Goal: Task Accomplishment & Management: Manage account settings

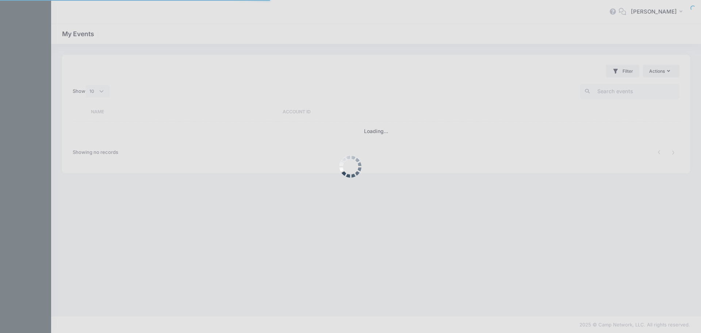
select select "10"
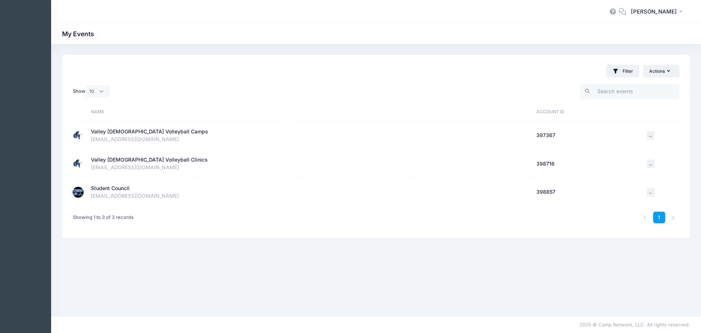
click at [106, 187] on div "Student Council" at bounding box center [110, 188] width 39 height 8
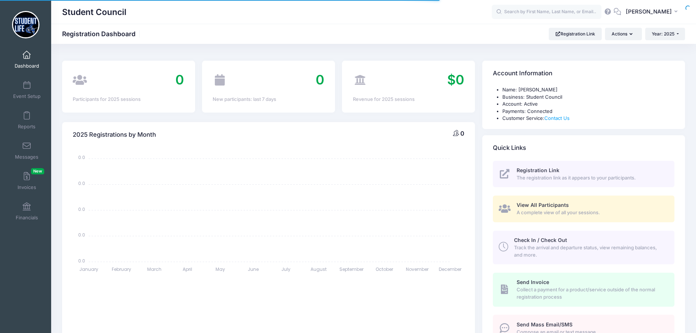
select select
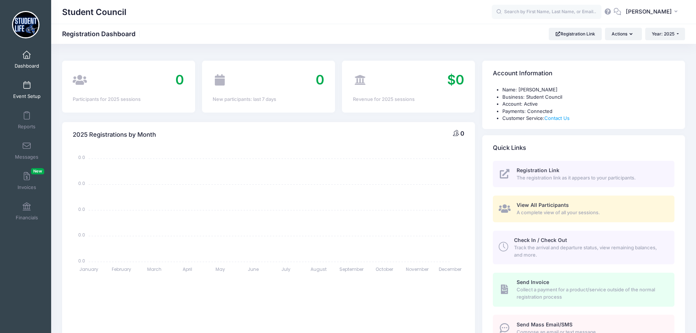
click at [27, 87] on span at bounding box center [27, 85] width 0 height 8
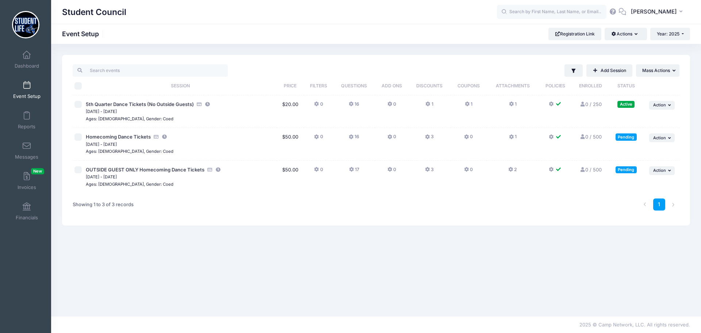
click at [466, 104] on icon at bounding box center [468, 104] width 6 height 0
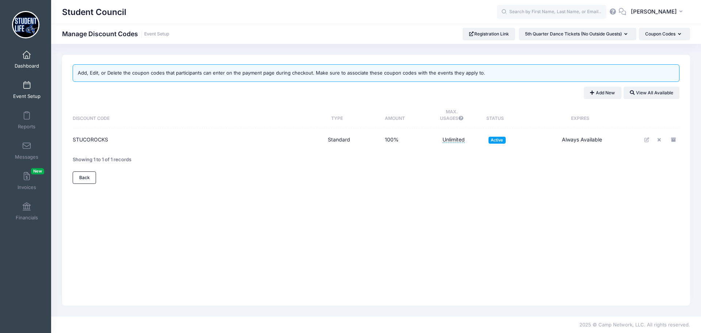
click at [27, 56] on span at bounding box center [27, 55] width 0 height 8
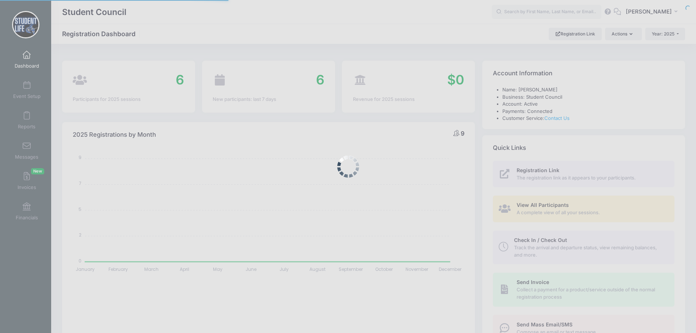
select select
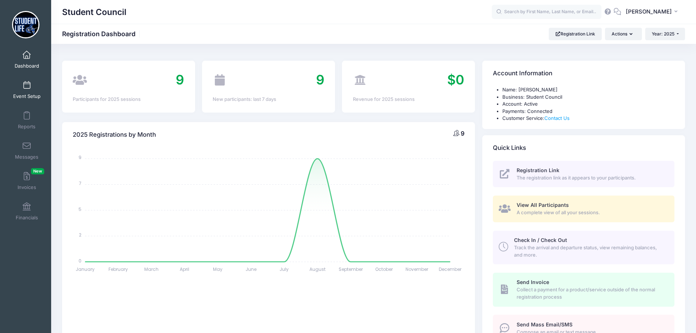
click at [27, 86] on span at bounding box center [27, 85] width 0 height 8
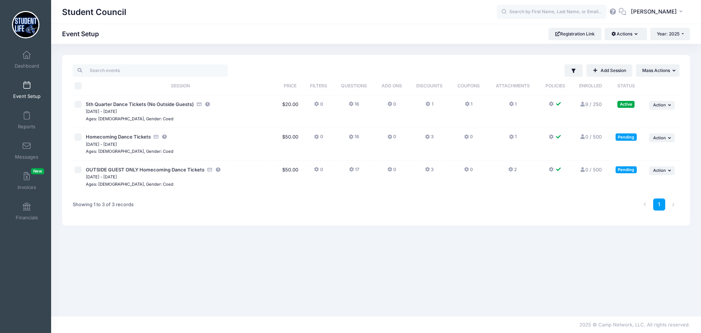
click at [352, 104] on icon at bounding box center [352, 104] width 6 height 0
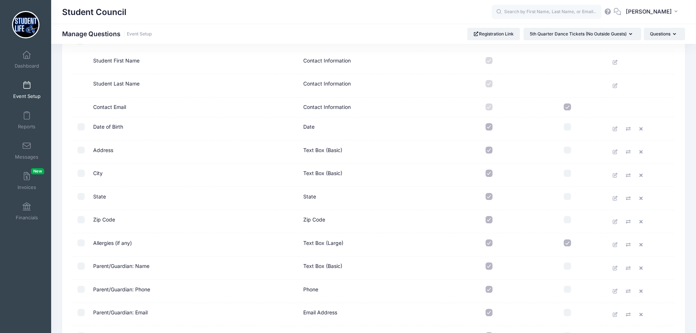
scroll to position [73, 0]
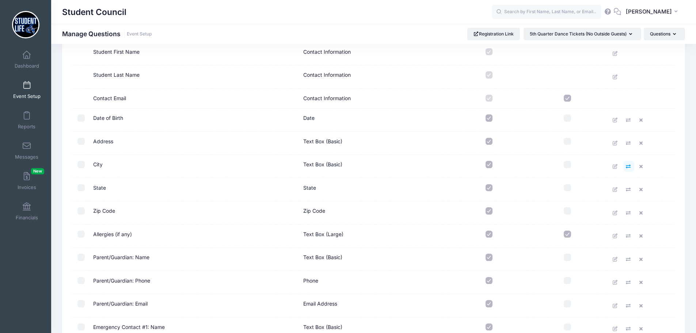
click at [629, 167] on icon at bounding box center [629, 166] width 6 height 5
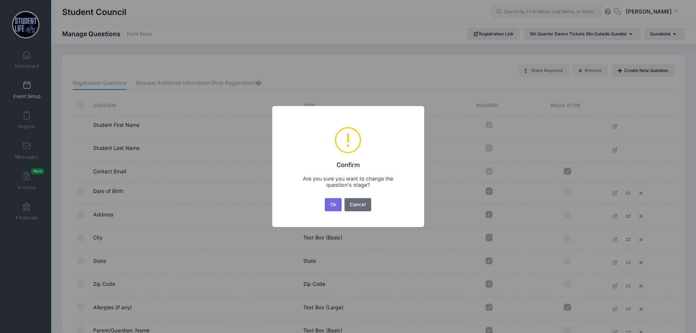
click at [364, 203] on button "Cancel" at bounding box center [357, 204] width 27 height 13
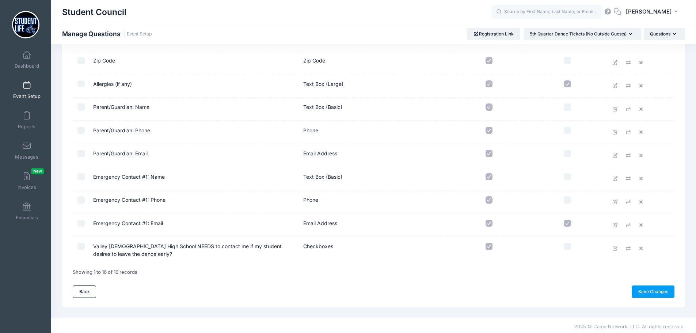
scroll to position [225, 0]
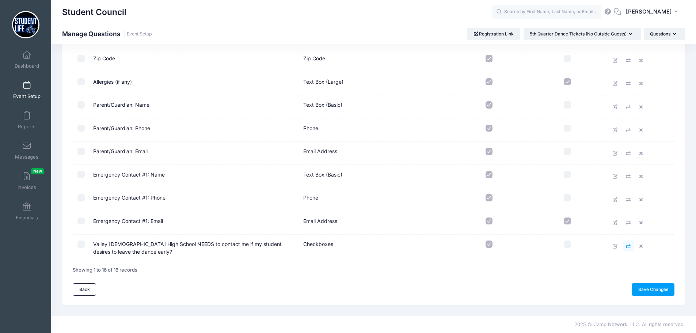
click at [629, 246] on icon at bounding box center [629, 246] width 6 height 5
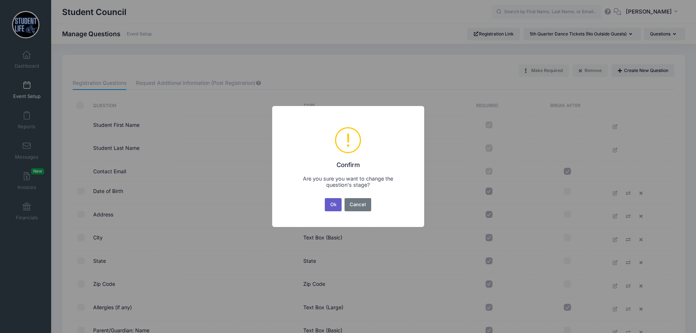
click at [325, 204] on button "Ok" at bounding box center [333, 204] width 17 height 13
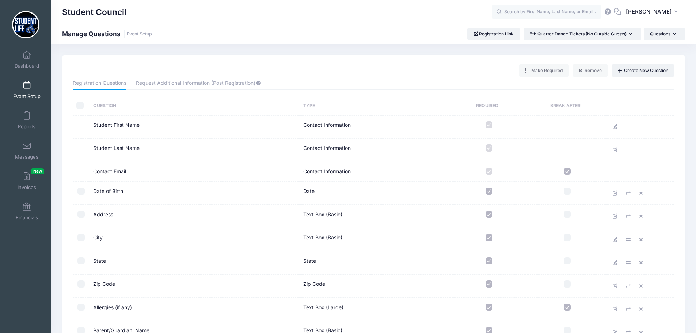
click at [20, 84] on link "Event Setup" at bounding box center [26, 90] width 35 height 26
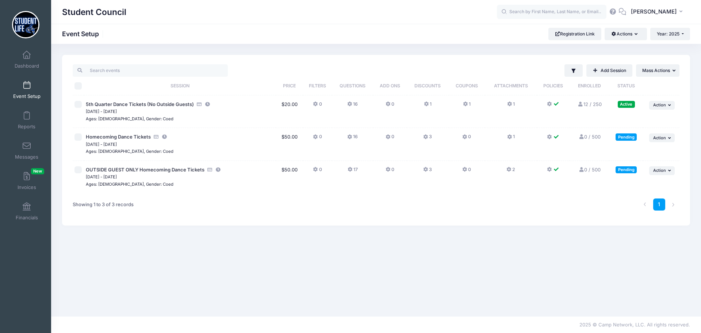
click at [349, 104] on icon at bounding box center [350, 104] width 6 height 0
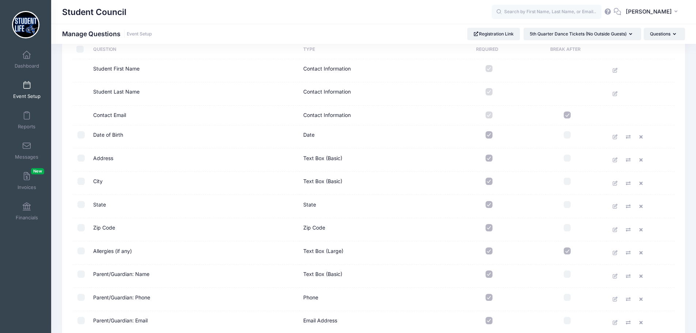
scroll to position [15, 0]
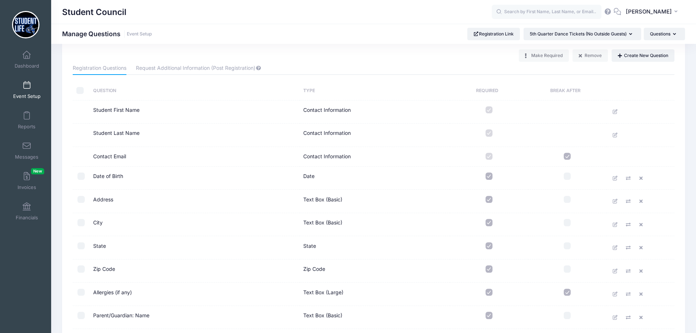
click at [27, 85] on span at bounding box center [27, 85] width 0 height 8
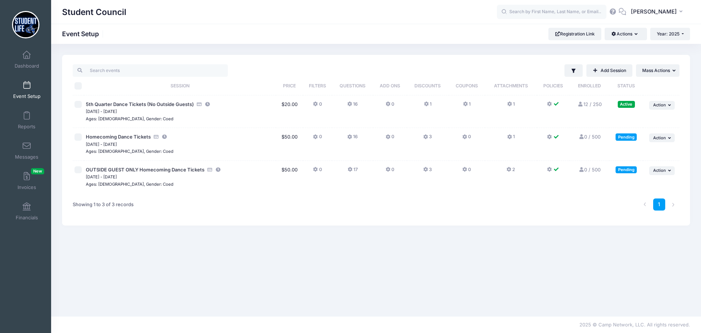
click at [350, 137] on icon at bounding box center [350, 137] width 6 height 0
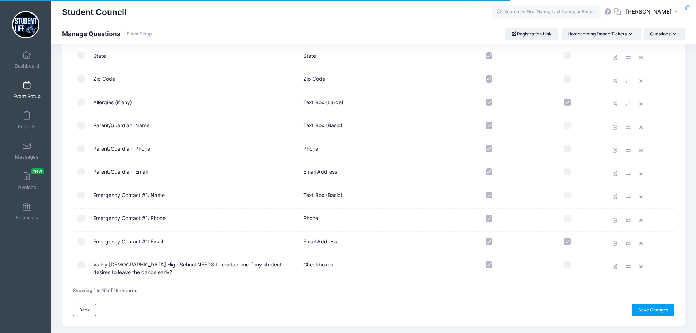
scroll to position [225, 0]
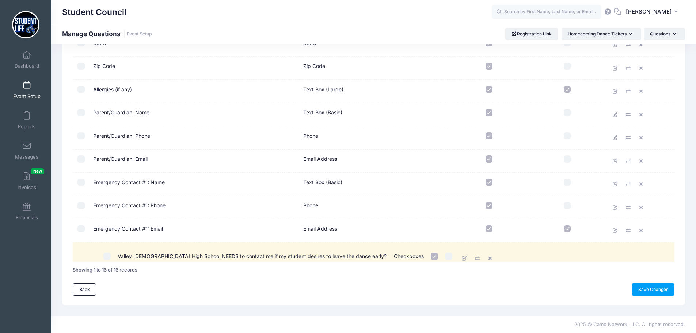
drag, startPoint x: 92, startPoint y: 243, endPoint x: 116, endPoint y: 251, distance: 24.8
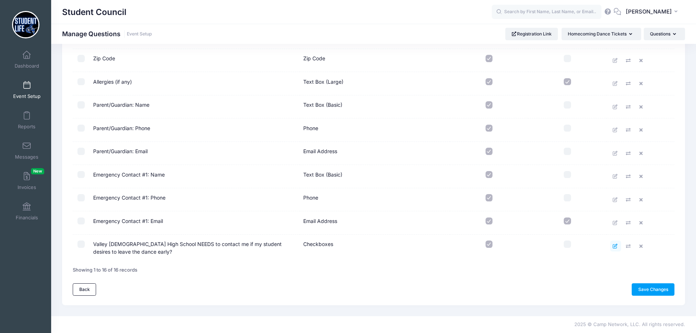
click at [615, 247] on icon at bounding box center [615, 246] width 6 height 5
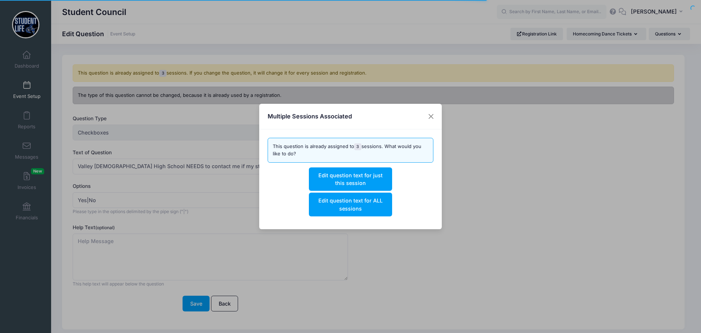
click at [146, 164] on div "Multiple Sessions Associated This question is already assigned to 3 sessions. W…" at bounding box center [350, 166] width 701 height 333
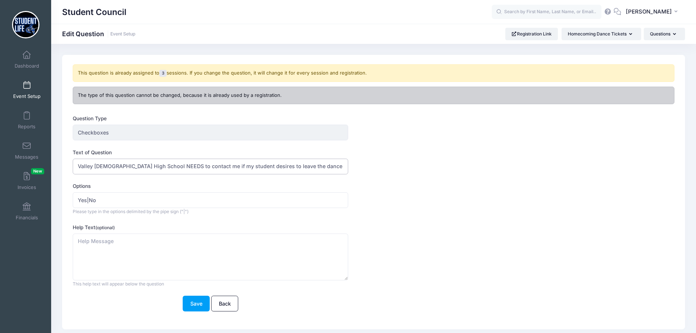
click at [294, 172] on input "Valley [DEMOGRAPHIC_DATA] High School NEEDS to contact me if my student desires…" at bounding box center [210, 166] width 275 height 16
click at [191, 304] on button "Save" at bounding box center [196, 303] width 27 height 16
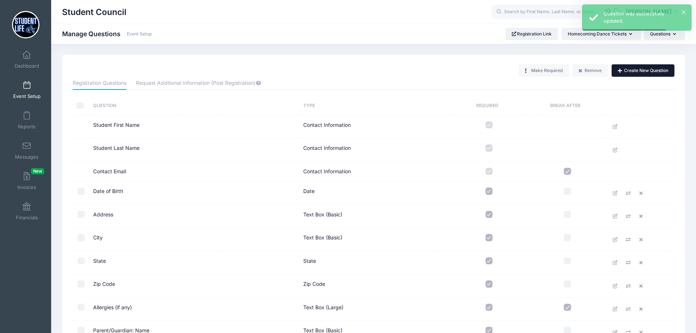
click at [634, 68] on button "Create New Question" at bounding box center [642, 70] width 63 height 12
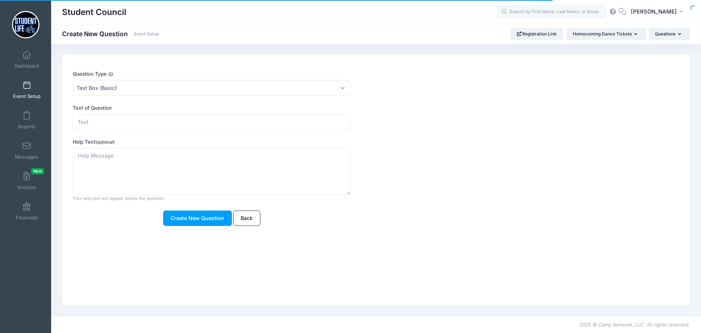
click at [26, 91] on link "Event Setup" at bounding box center [26, 90] width 35 height 26
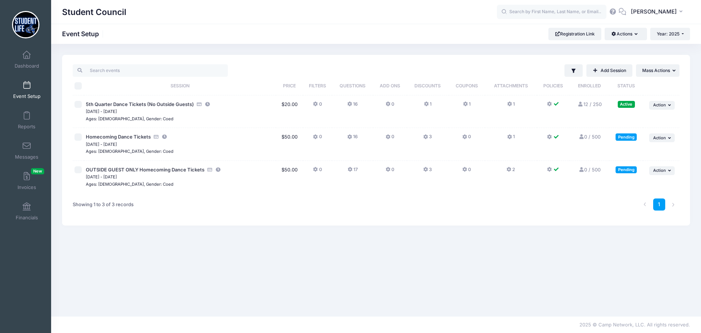
click at [348, 104] on icon at bounding box center [350, 104] width 6 height 0
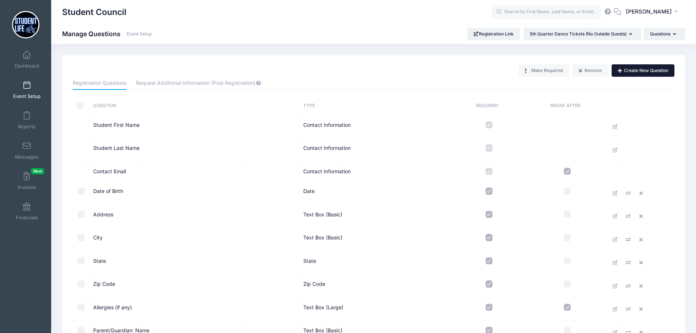
click at [626, 69] on button "Create New Question" at bounding box center [642, 70] width 63 height 12
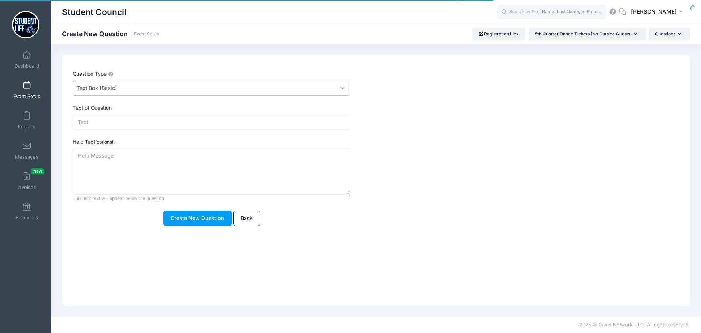
drag, startPoint x: 118, startPoint y: 87, endPoint x: 119, endPoint y: 94, distance: 7.4
click at [117, 86] on span "Text Box (Basic)" at bounding box center [97, 88] width 40 height 8
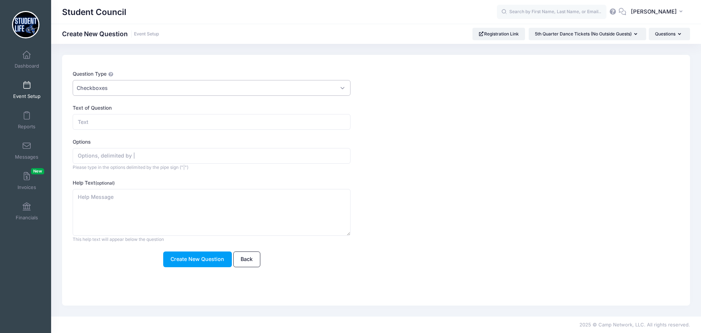
select select "m_checkbox"
click at [127, 121] on input "Text of Question" at bounding box center [212, 122] width 278 height 16
paste input "Valley [DEMOGRAPHIC_DATA] High School NEEDS to contact me if my student desires…"
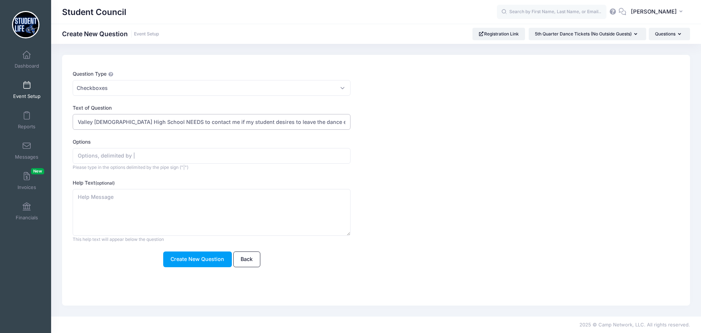
type input "Valley [DEMOGRAPHIC_DATA] High School NEEDS to contact me if my student desires…"
click at [121, 152] on input "Options" at bounding box center [212, 156] width 278 height 16
type input "Yes | No"
click at [171, 255] on button "Create New Question" at bounding box center [197, 259] width 69 height 16
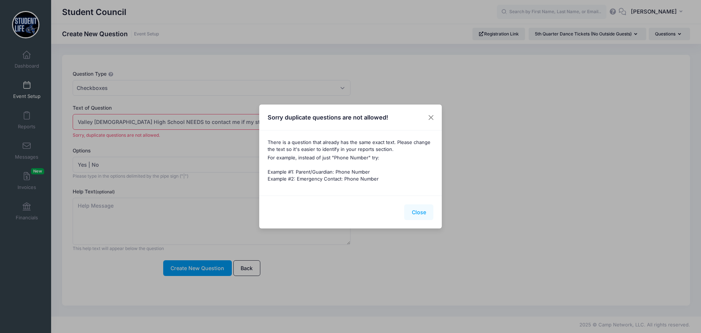
click at [422, 216] on button "Close" at bounding box center [418, 212] width 29 height 16
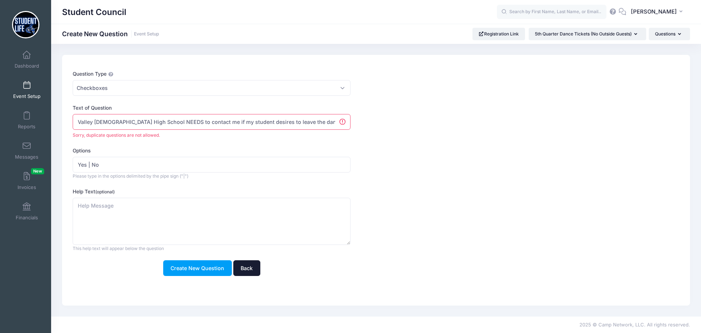
click at [237, 268] on link "Back" at bounding box center [246, 268] width 27 height 16
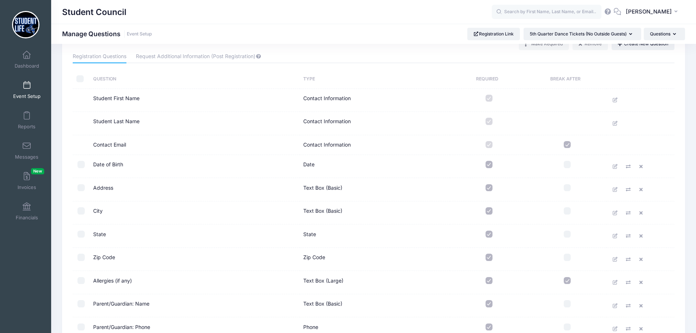
scroll to position [15, 0]
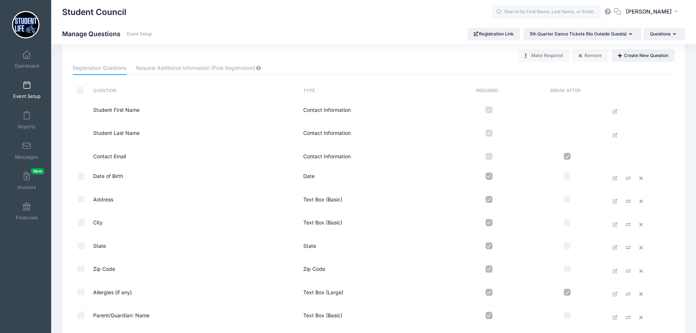
drag, startPoint x: 176, startPoint y: 160, endPoint x: 176, endPoint y: 175, distance: 15.7
click at [176, 175] on tbody "Student First Name" at bounding box center [373, 272] width 601 height 344
click at [146, 157] on td "Contact Email" at bounding box center [194, 157] width 210 height 20
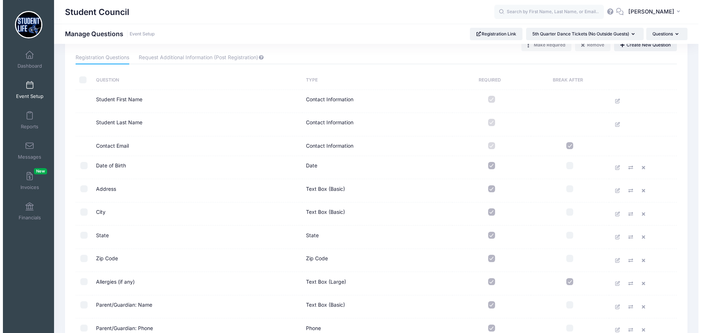
scroll to position [0, 0]
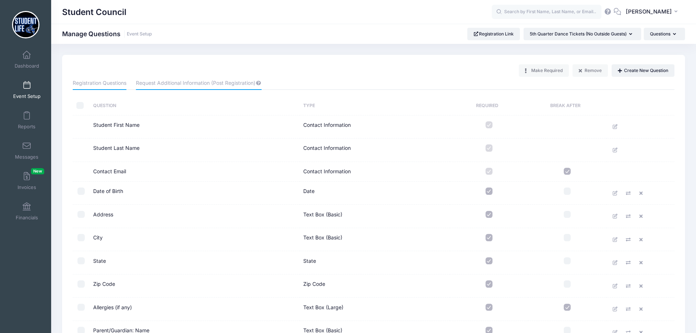
click at [194, 79] on link "Request Additional Information (Post Registration)" at bounding box center [198, 83] width 125 height 13
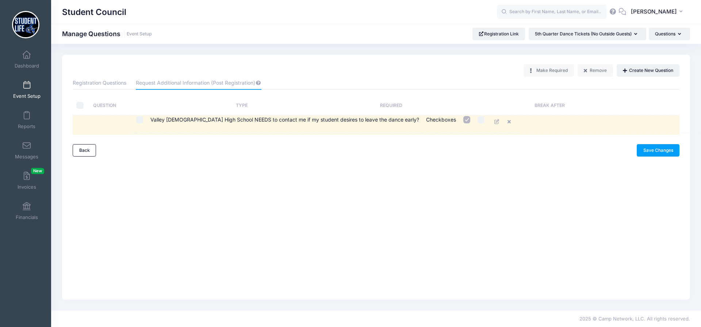
drag, startPoint x: 194, startPoint y: 127, endPoint x: 250, endPoint y: 122, distance: 56.4
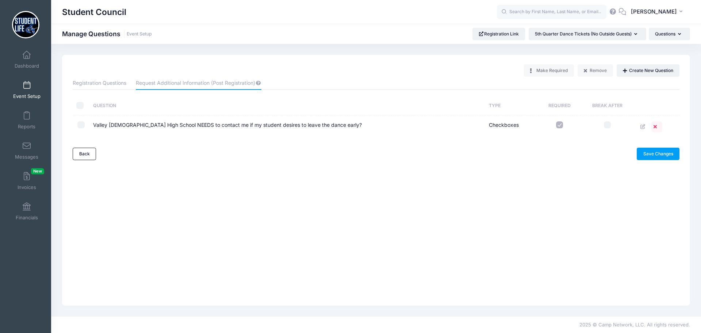
click at [654, 127] on icon at bounding box center [657, 126] width 6 height 5
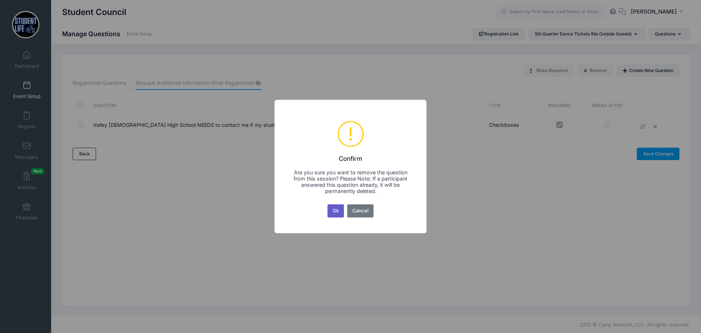
click at [335, 209] on button "Ok" at bounding box center [336, 210] width 17 height 13
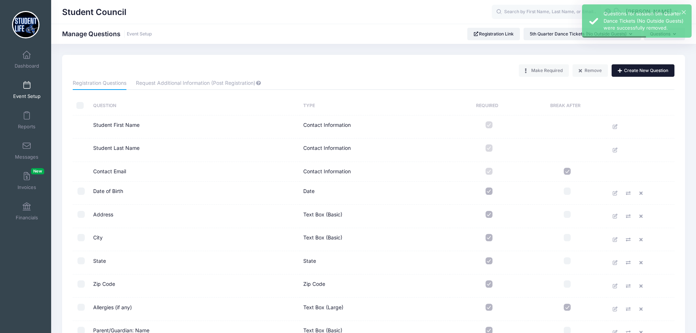
click at [632, 69] on button "Create New Question" at bounding box center [642, 70] width 63 height 12
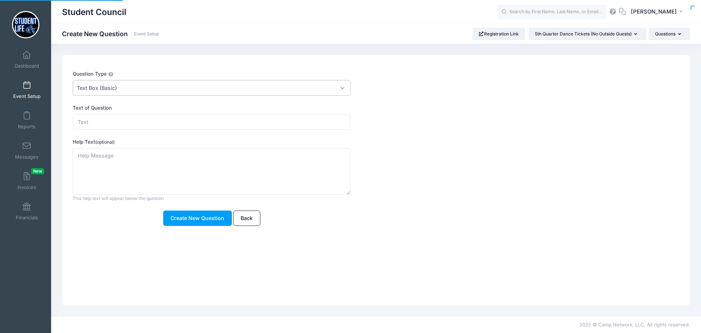
click at [184, 88] on span "Text Box (Basic)" at bounding box center [212, 88] width 278 height 16
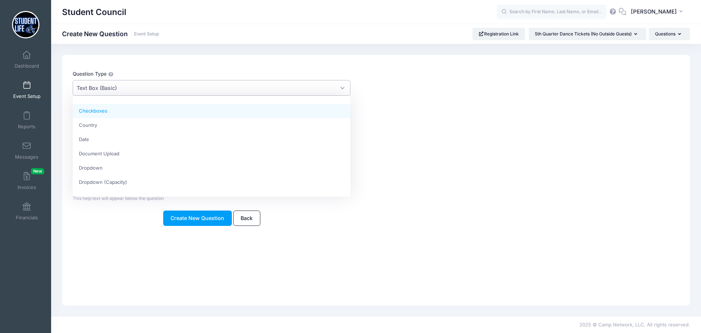
select select "m_checkbox"
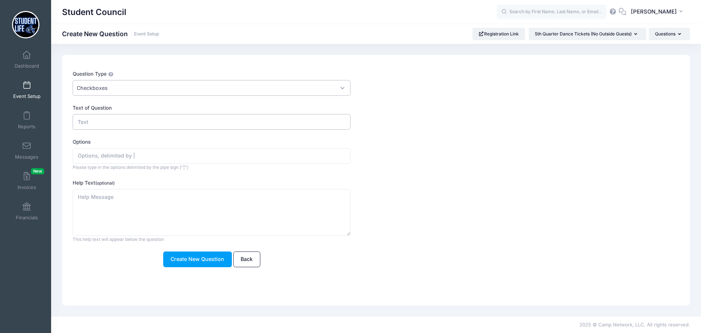
click at [121, 122] on input "Text of Question" at bounding box center [212, 122] width 278 height 16
paste input "Valley [DEMOGRAPHIC_DATA] High School NEEDS to contact me if my student desires…"
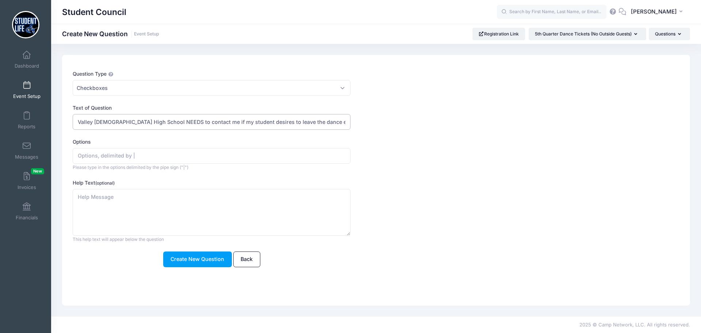
type input "Valley Christian High School NEEDS to contact me if my student desires to leave…"
click at [117, 153] on input "Options" at bounding box center [212, 156] width 278 height 16
type input "Yes | No"
click at [181, 260] on button "Create New Question" at bounding box center [197, 259] width 69 height 16
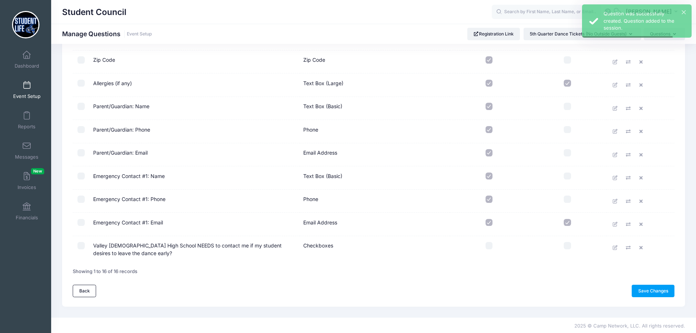
scroll to position [225, 0]
click at [488, 245] on input "checkbox" at bounding box center [488, 243] width 7 height 7
checkbox input "true"
click at [654, 289] on link "Save Changes" at bounding box center [652, 289] width 43 height 12
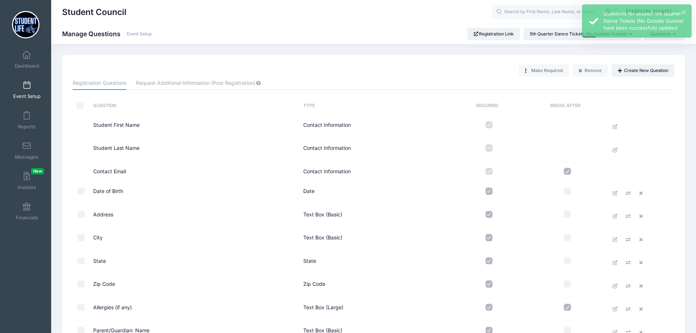
click at [29, 87] on link "Event Setup" at bounding box center [26, 90] width 35 height 26
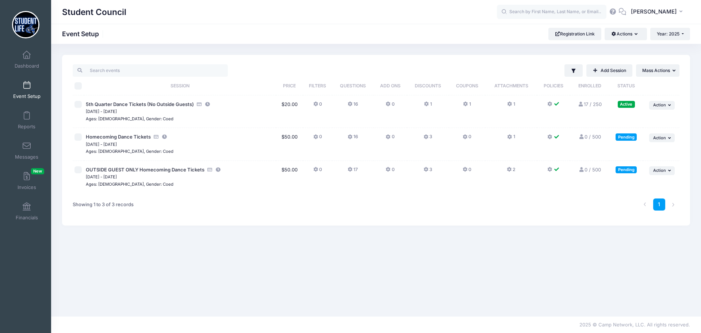
click at [348, 137] on icon at bounding box center [351, 137] width 6 height 0
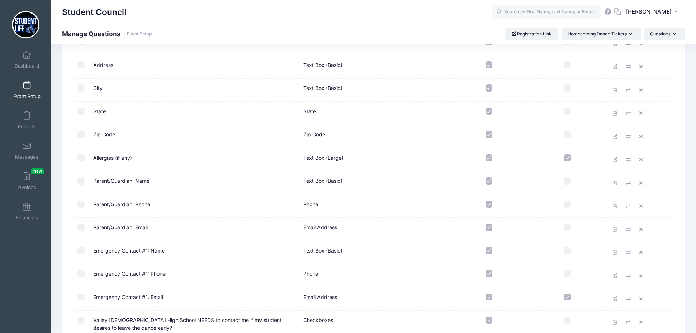
scroll to position [189, 0]
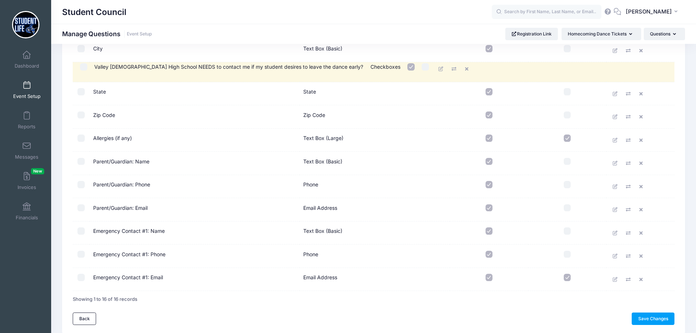
drag, startPoint x: 113, startPoint y: 283, endPoint x: 116, endPoint y: 74, distance: 208.9
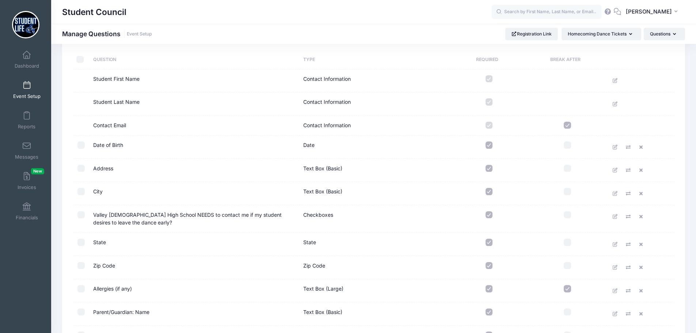
scroll to position [43, 0]
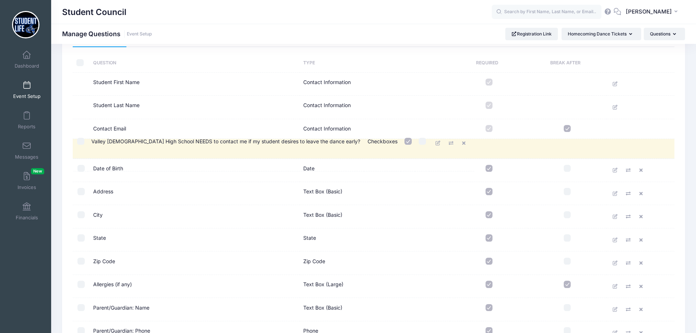
drag, startPoint x: 120, startPoint y: 221, endPoint x: 121, endPoint y: 144, distance: 76.7
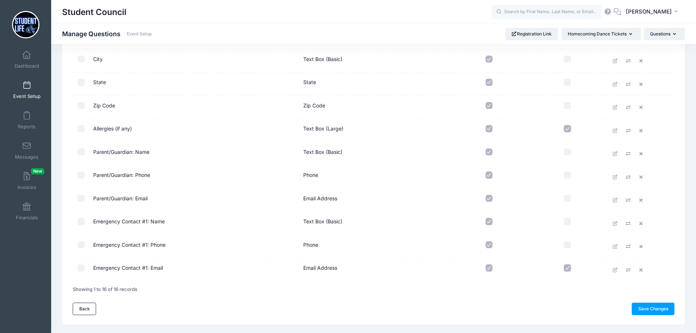
scroll to position [225, 0]
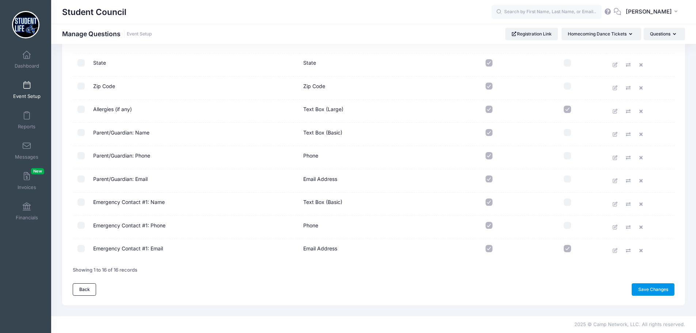
click at [648, 288] on link "Save Changes" at bounding box center [652, 289] width 43 height 12
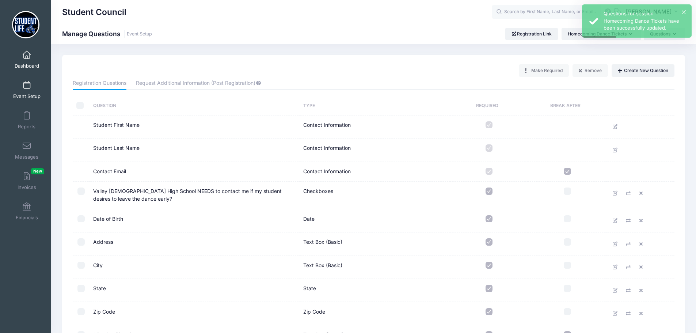
click at [27, 58] on span at bounding box center [27, 55] width 0 height 8
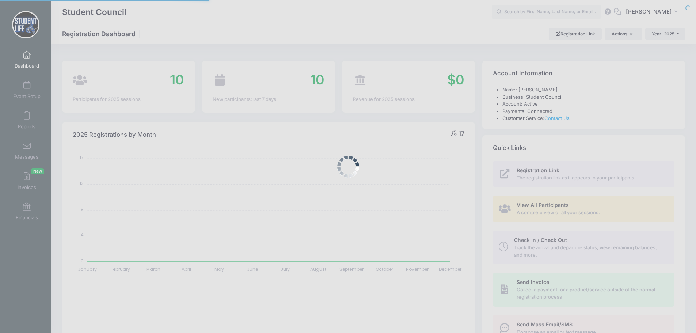
select select
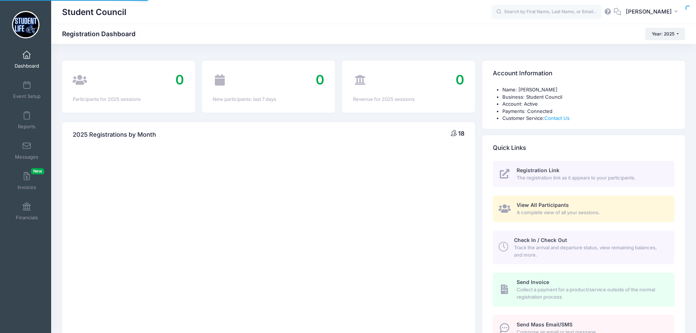
select select
